Goal: Navigation & Orientation: Find specific page/section

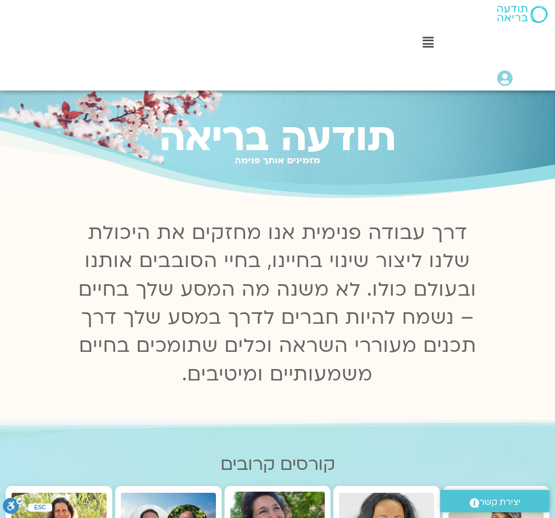
click at [426, 47] on icon at bounding box center [428, 42] width 11 height 13
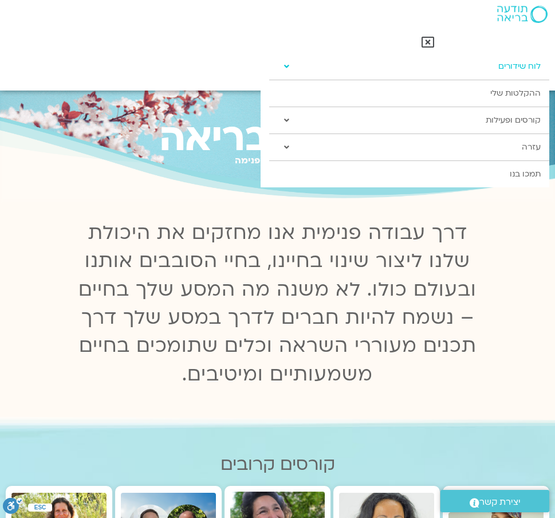
click at [514, 65] on link "לוח שידורים" at bounding box center [409, 66] width 280 height 26
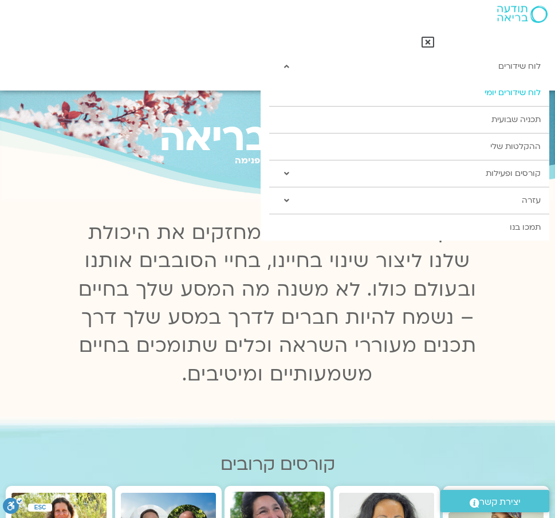
click at [514, 91] on link "לוח שידורים יומי" at bounding box center [409, 93] width 280 height 26
